Goal: Task Accomplishment & Management: Use online tool/utility

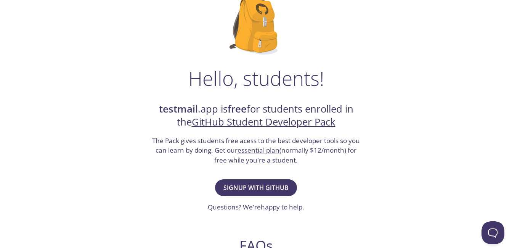
scroll to position [76, 0]
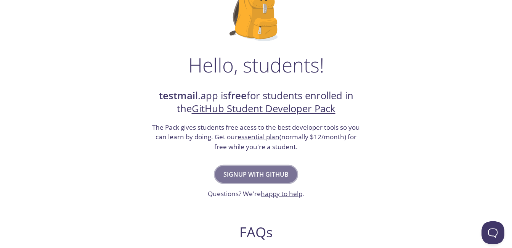
click at [255, 177] on span "Signup with GitHub" at bounding box center [255, 174] width 65 height 11
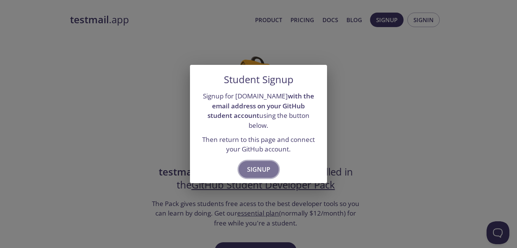
click at [256, 164] on span "Signup" at bounding box center [258, 169] width 23 height 11
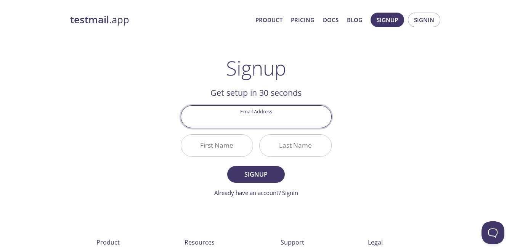
click at [268, 122] on input "Email Address" at bounding box center [256, 117] width 150 height 22
drag, startPoint x: 252, startPoint y: 120, endPoint x: 216, endPoint y: 120, distance: 36.2
click at [216, 120] on input "miraj090906@outlook.com" at bounding box center [256, 117] width 150 height 22
type input "mufthakherul@outlook.com"
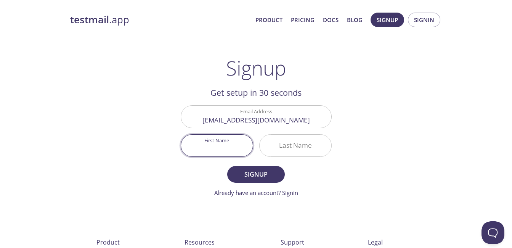
click at [219, 144] on input "First Name" at bounding box center [217, 145] width 72 height 22
paste input "MD. Mufthakherul Miraz"
click at [242, 149] on input "MD. Mufthakherul Miraz" at bounding box center [217, 145] width 72 height 22
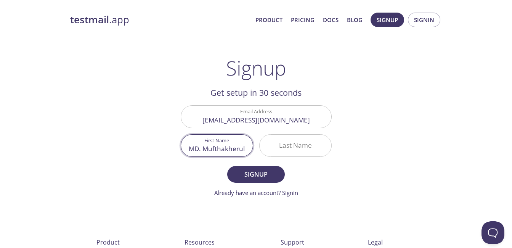
scroll to position [0, 0]
type input "MD. Mufthakherul"
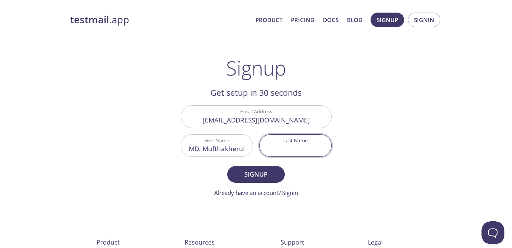
click at [283, 148] on input "Last Name" at bounding box center [295, 145] width 72 height 22
paste input "Miraz"
type input "Miraz"
click at [247, 148] on input "MD. Mufthakherul" at bounding box center [217, 145] width 72 height 22
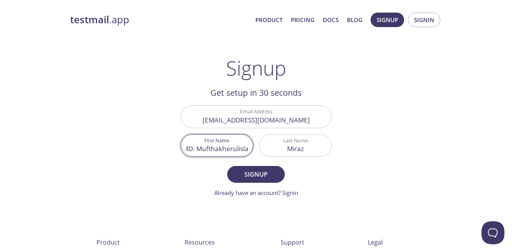
scroll to position [0, 9]
type input "MD. Mufthakherul Islam"
click at [249, 171] on span "Signup" at bounding box center [255, 174] width 40 height 11
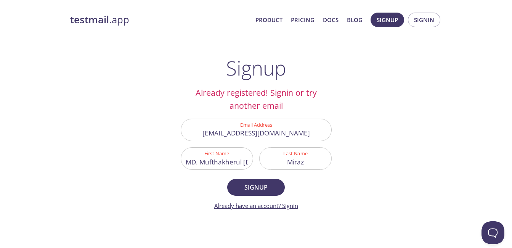
click at [287, 203] on link "Already have an account? Signin" at bounding box center [256, 206] width 84 height 8
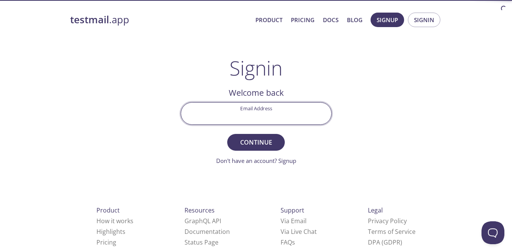
click at [259, 110] on input "Email Address" at bounding box center [256, 113] width 150 height 22
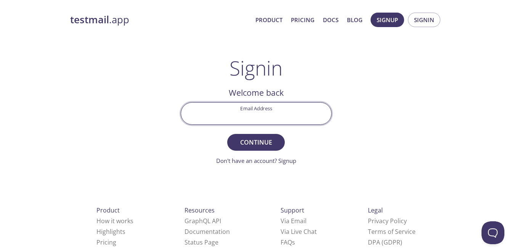
type input "mufthakherul@outlook.com"
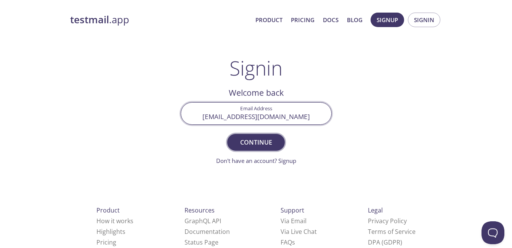
click at [253, 144] on span "Continue" at bounding box center [255, 142] width 40 height 11
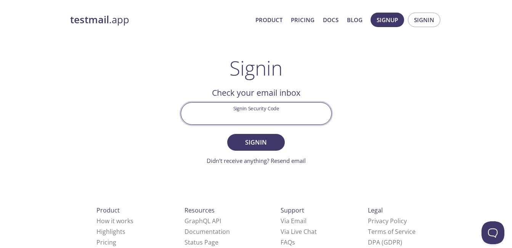
click at [257, 119] on input "Signin Security Code" at bounding box center [256, 113] width 150 height 22
paste input "G2DPBHU"
type input "G2DPBHU"
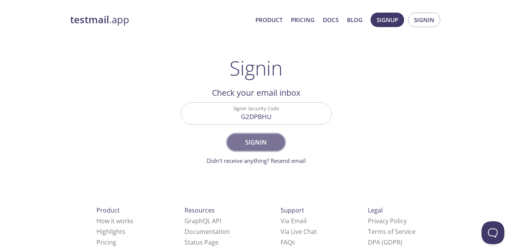
click at [250, 137] on span "Signin" at bounding box center [255, 142] width 40 height 11
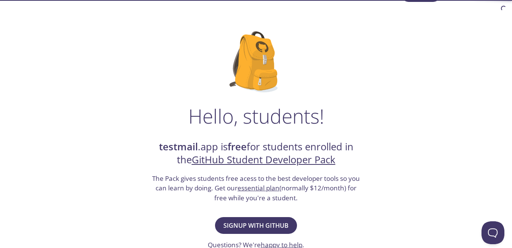
scroll to position [70, 0]
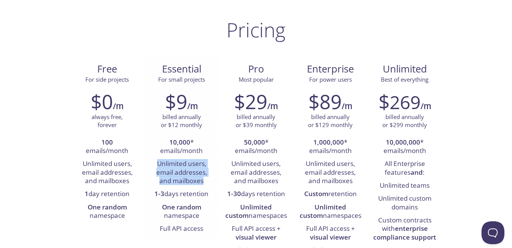
drag, startPoint x: 158, startPoint y: 164, endPoint x: 204, endPoint y: 179, distance: 48.1
click at [204, 179] on li "Unlimited users, email addresses, and mailboxes" at bounding box center [181, 172] width 63 height 30
drag, startPoint x: 204, startPoint y: 179, endPoint x: 189, endPoint y: 196, distance: 22.7
click at [189, 196] on li "1-3 days retention" at bounding box center [181, 193] width 63 height 13
click at [188, 192] on li "1-3 days retention" at bounding box center [181, 193] width 63 height 13
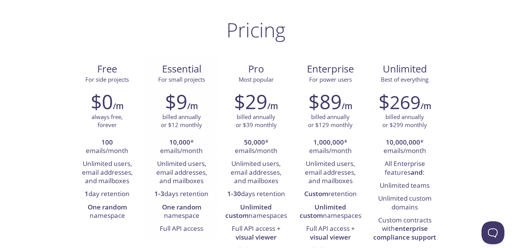
click at [188, 192] on li "1-3 days retention" at bounding box center [181, 193] width 63 height 13
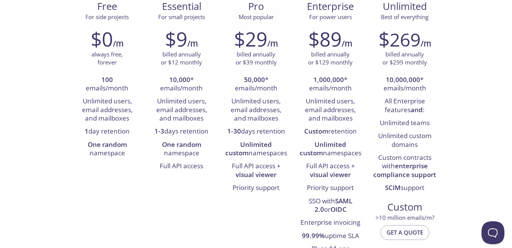
scroll to position [114, 0]
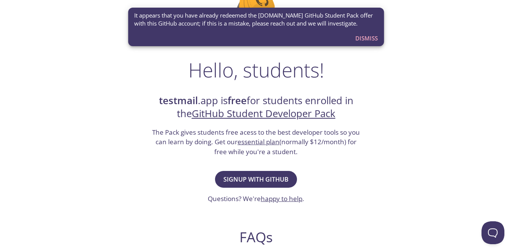
scroll to position [152, 0]
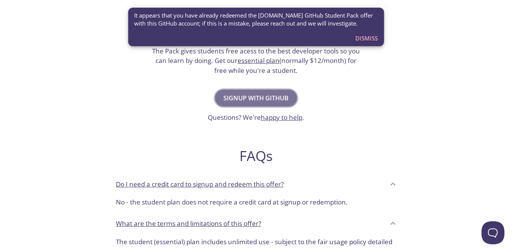
click at [278, 101] on span "Signup with GitHub" at bounding box center [255, 98] width 65 height 11
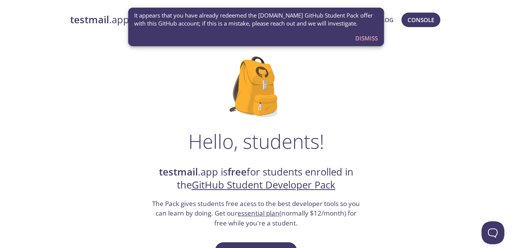
click at [360, 40] on span "Dismiss" at bounding box center [366, 38] width 22 height 10
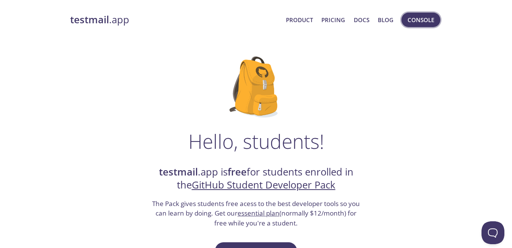
click at [410, 17] on span "Console" at bounding box center [420, 20] width 27 height 10
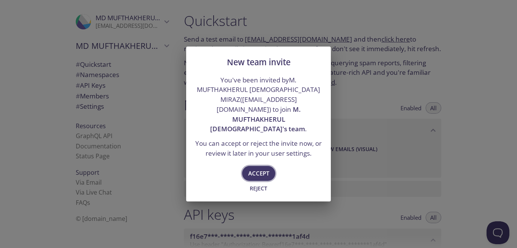
click at [255, 168] on span "Accept" at bounding box center [258, 173] width 21 height 10
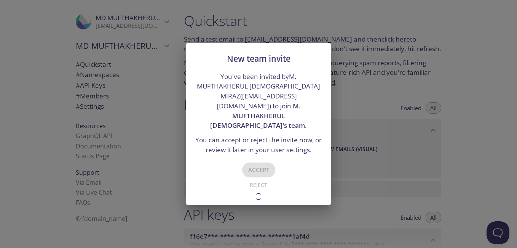
type input "M. MUFTHAKHERUL ISLAM's team"
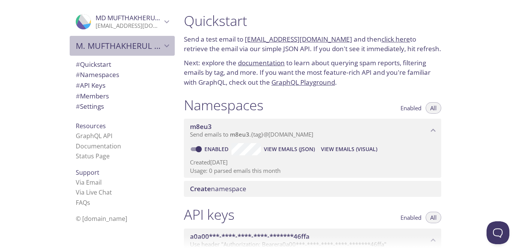
click at [113, 45] on span "M. MUFTHAKHERUL ISLAM's team" at bounding box center [119, 45] width 86 height 11
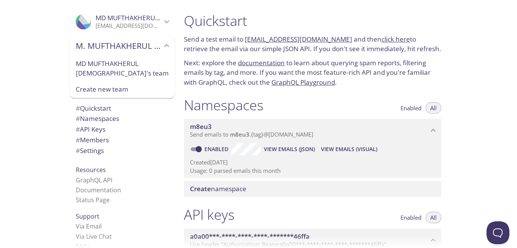
scroll to position [23, 0]
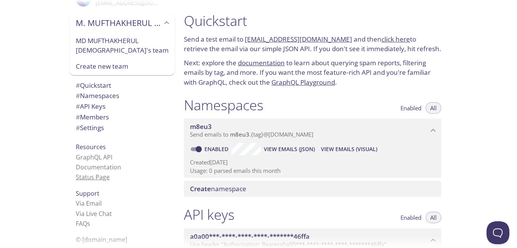
click at [89, 176] on link "Status Page" at bounding box center [93, 177] width 34 height 8
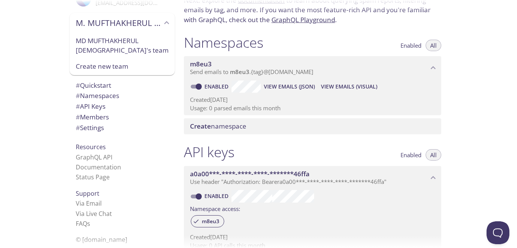
scroll to position [76, 0]
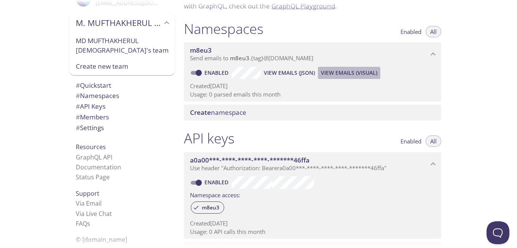
click at [330, 73] on span "View Emails (Visual)" at bounding box center [349, 72] width 56 height 9
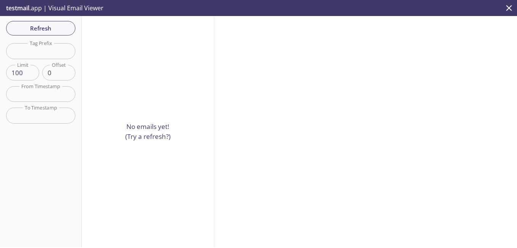
click at [30, 7] on p "testmail .app | Visual Email Viewer" at bounding box center [54, 8] width 108 height 16
click at [55, 29] on span "Refresh" at bounding box center [40, 28] width 57 height 10
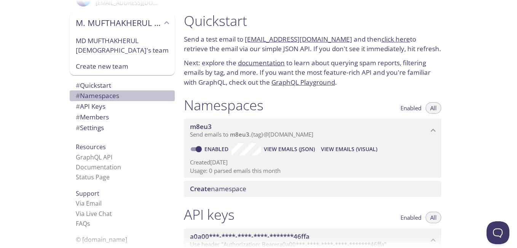
click at [94, 91] on span "# Namespaces" at bounding box center [122, 96] width 93 height 10
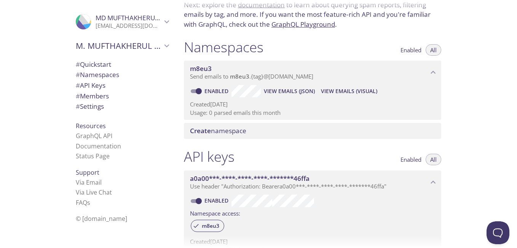
scroll to position [54, 0]
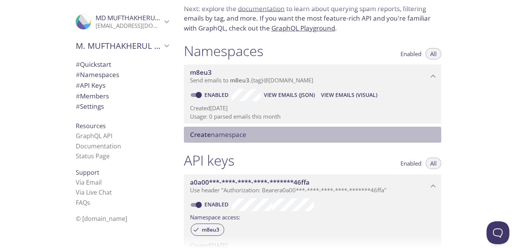
click at [207, 128] on div "Create namespace" at bounding box center [313, 134] width 258 height 16
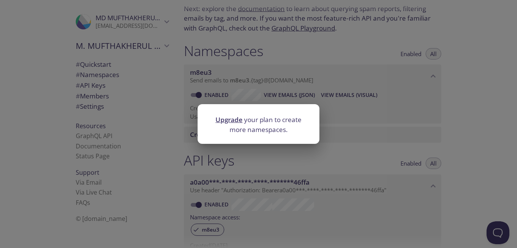
click at [285, 157] on div "Upgrade your plan to create more namespaces." at bounding box center [258, 124] width 517 height 248
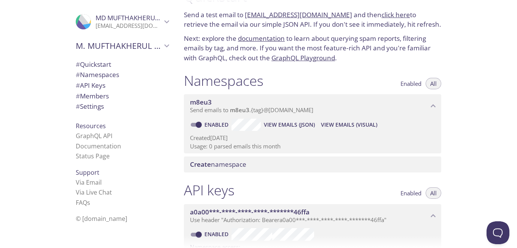
scroll to position [38, 0]
